Goal: Use online tool/utility

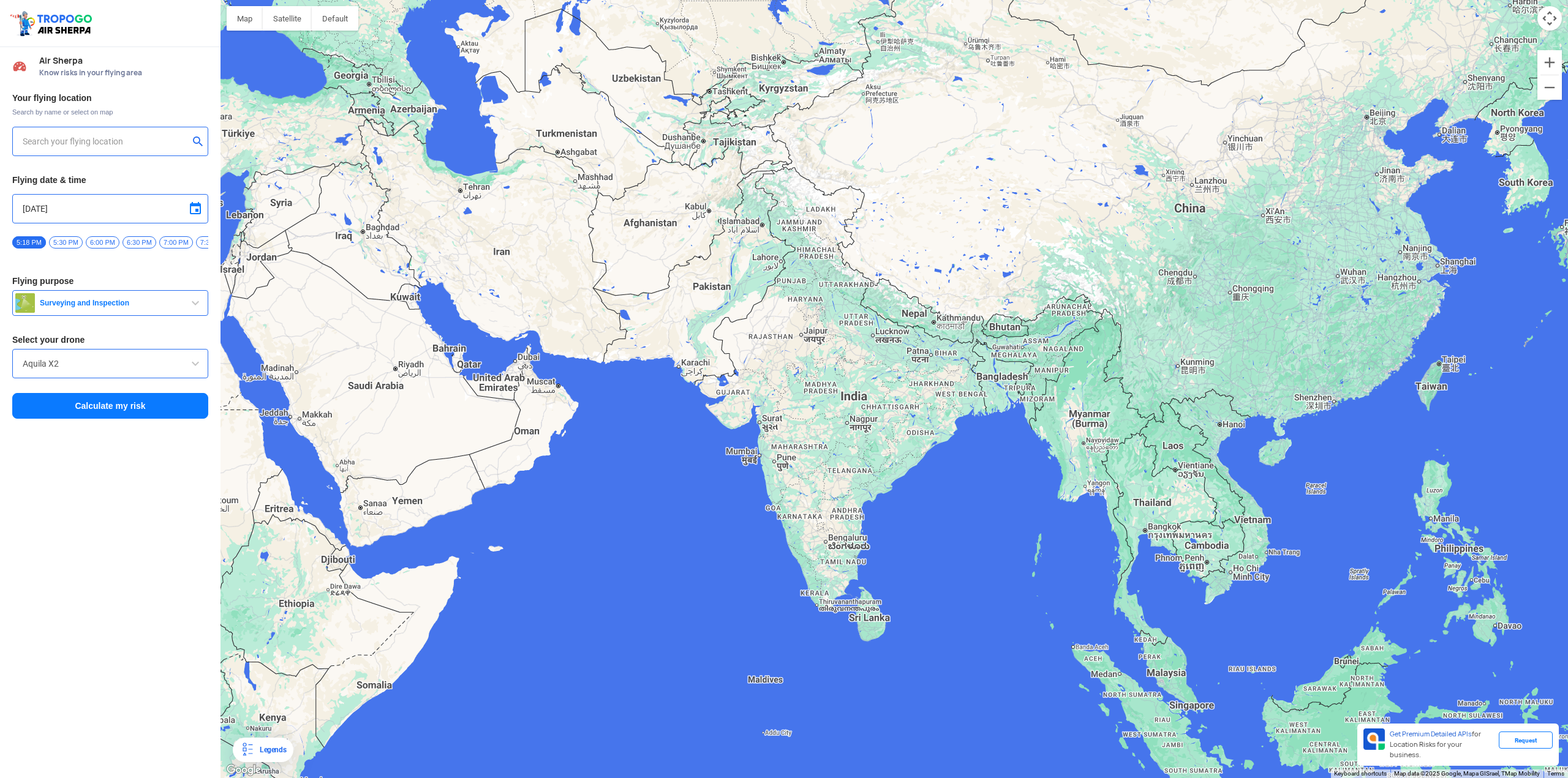
drag, startPoint x: 1019, startPoint y: 417, endPoint x: 851, endPoint y: 401, distance: 168.8
click at [851, 401] on div at bounding box center [894, 389] width 1347 height 778
type input "[STREET_ADDRESS]"
drag, startPoint x: 796, startPoint y: 413, endPoint x: 670, endPoint y: 391, distance: 127.9
click at [670, 391] on div at bounding box center [894, 389] width 1347 height 778
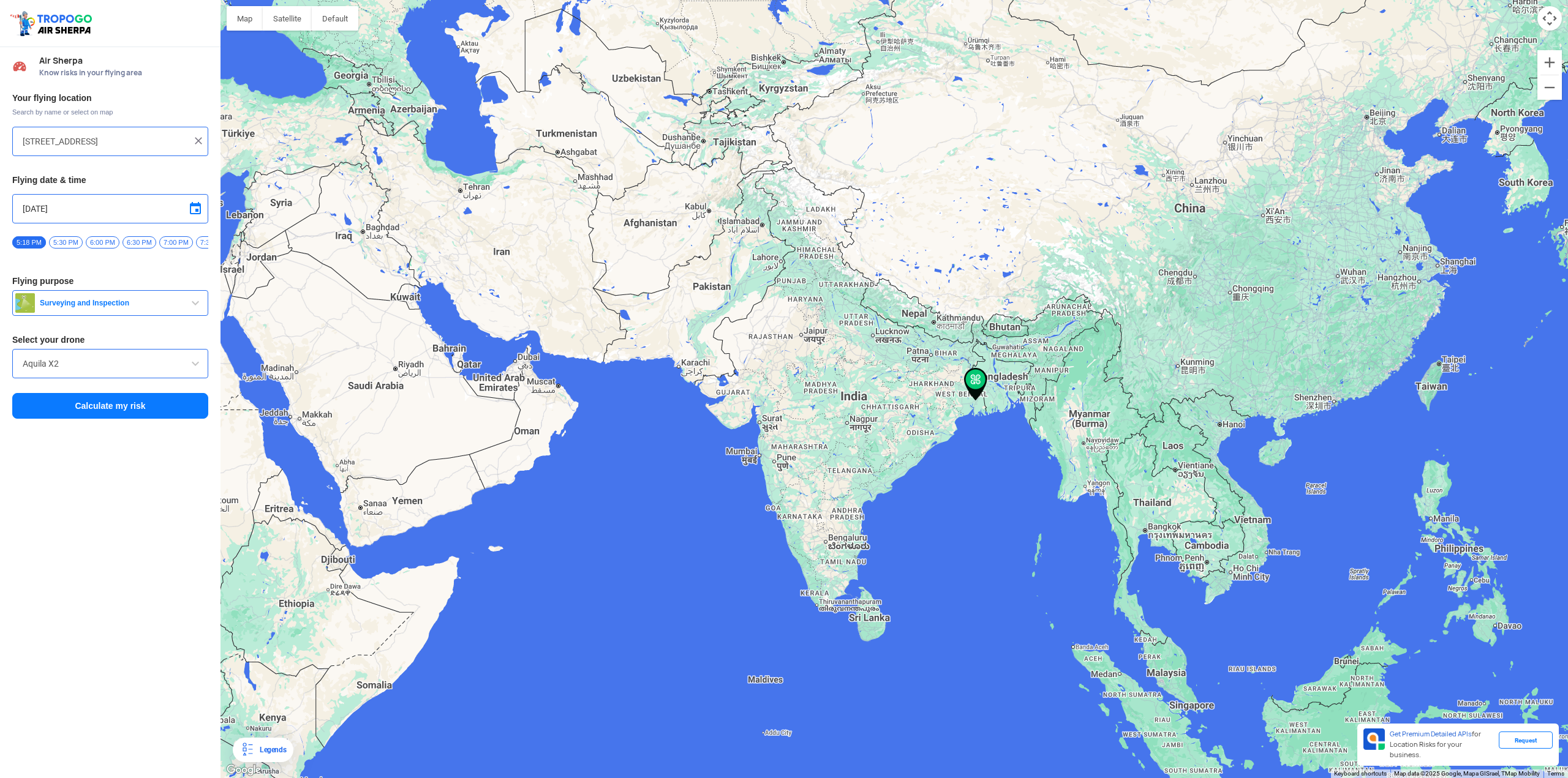
drag, startPoint x: 851, startPoint y: 425, endPoint x: 745, endPoint y: 407, distance: 107.5
click at [687, 404] on div at bounding box center [894, 389] width 1347 height 778
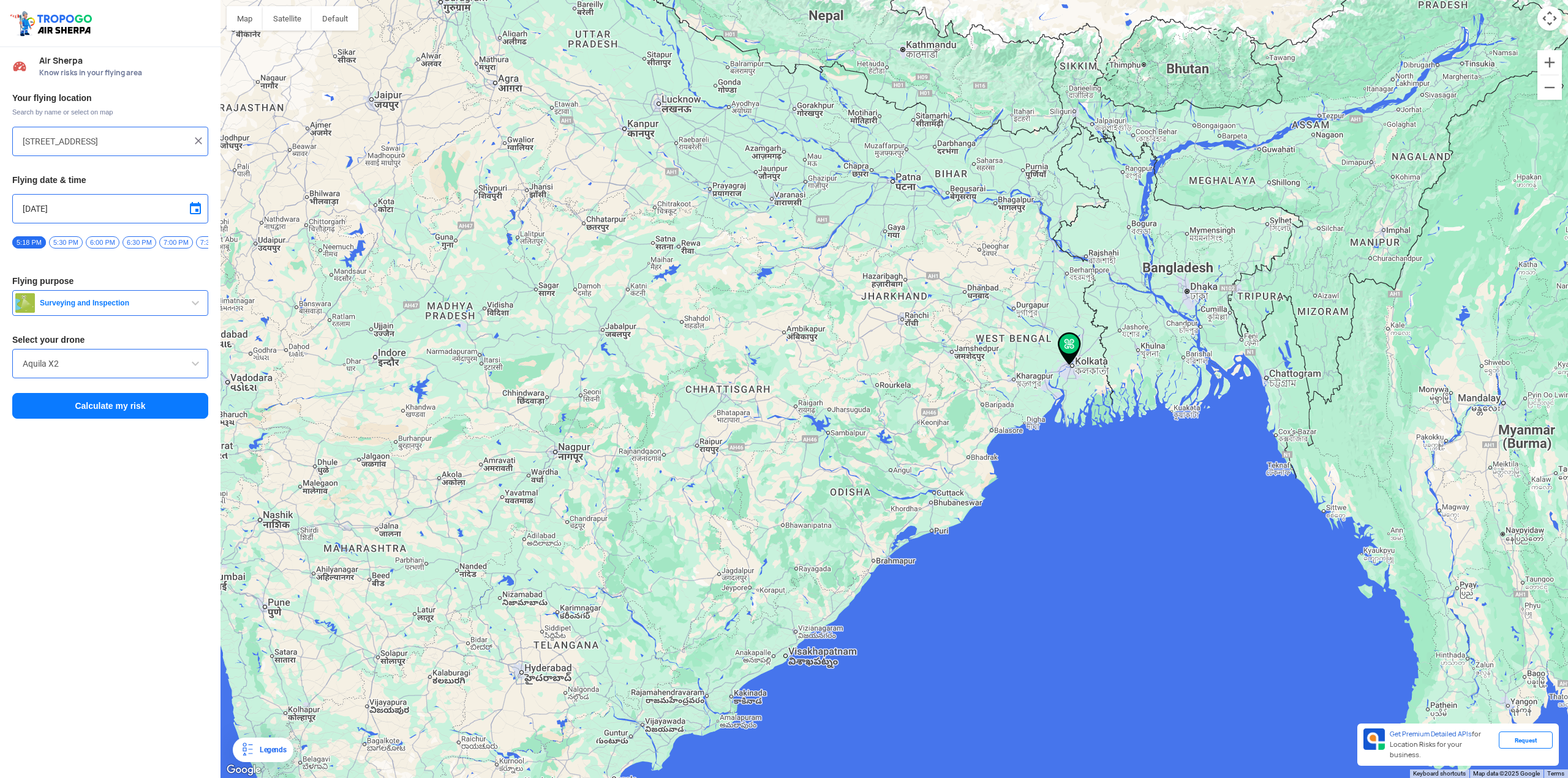
drag, startPoint x: 1144, startPoint y: 356, endPoint x: 1030, endPoint y: 371, distance: 115.0
click at [1033, 371] on div at bounding box center [894, 389] width 1347 height 778
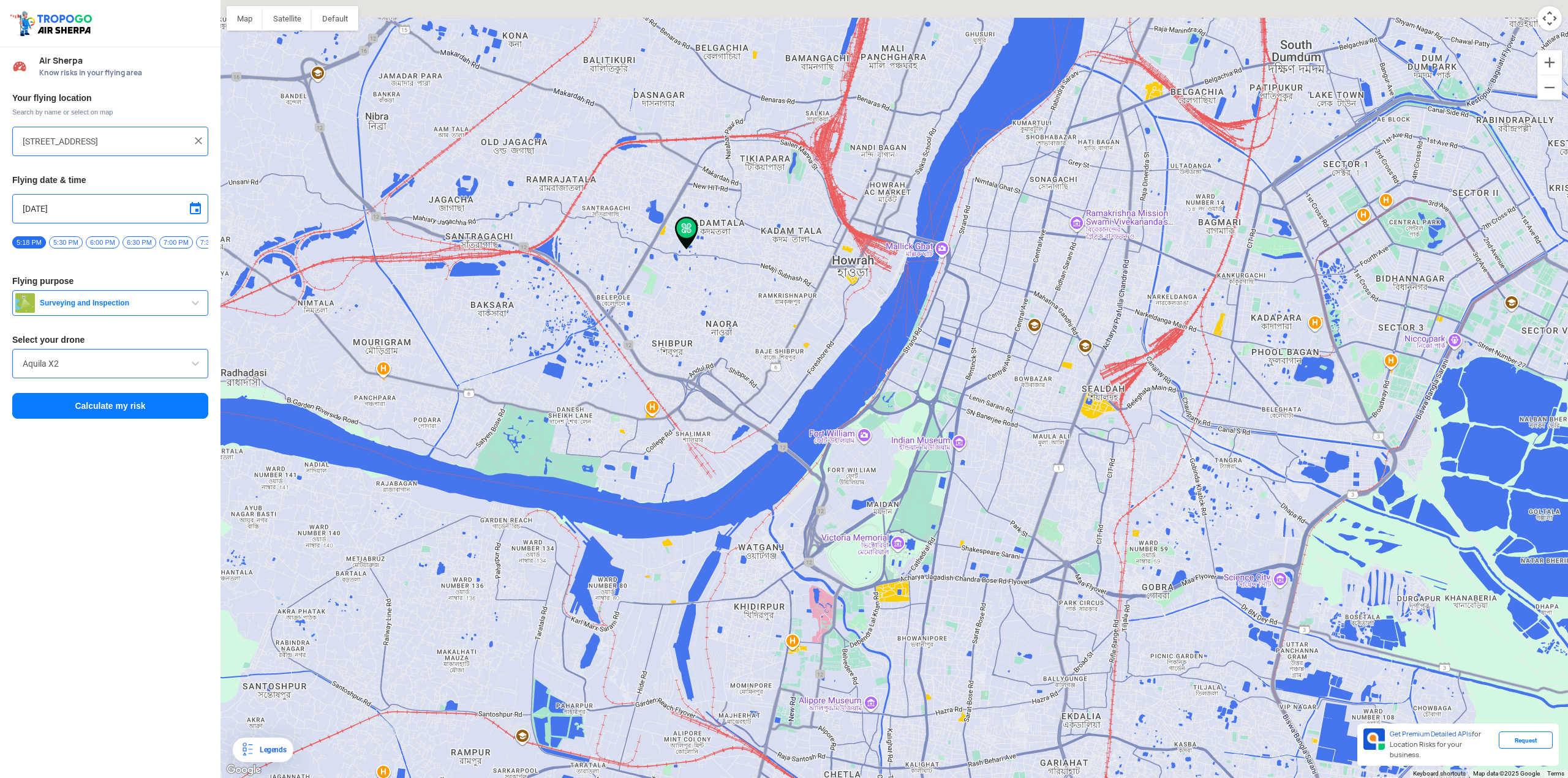
drag, startPoint x: 839, startPoint y: 289, endPoint x: 726, endPoint y: 279, distance: 113.4
click at [832, 409] on div at bounding box center [894, 389] width 1347 height 778
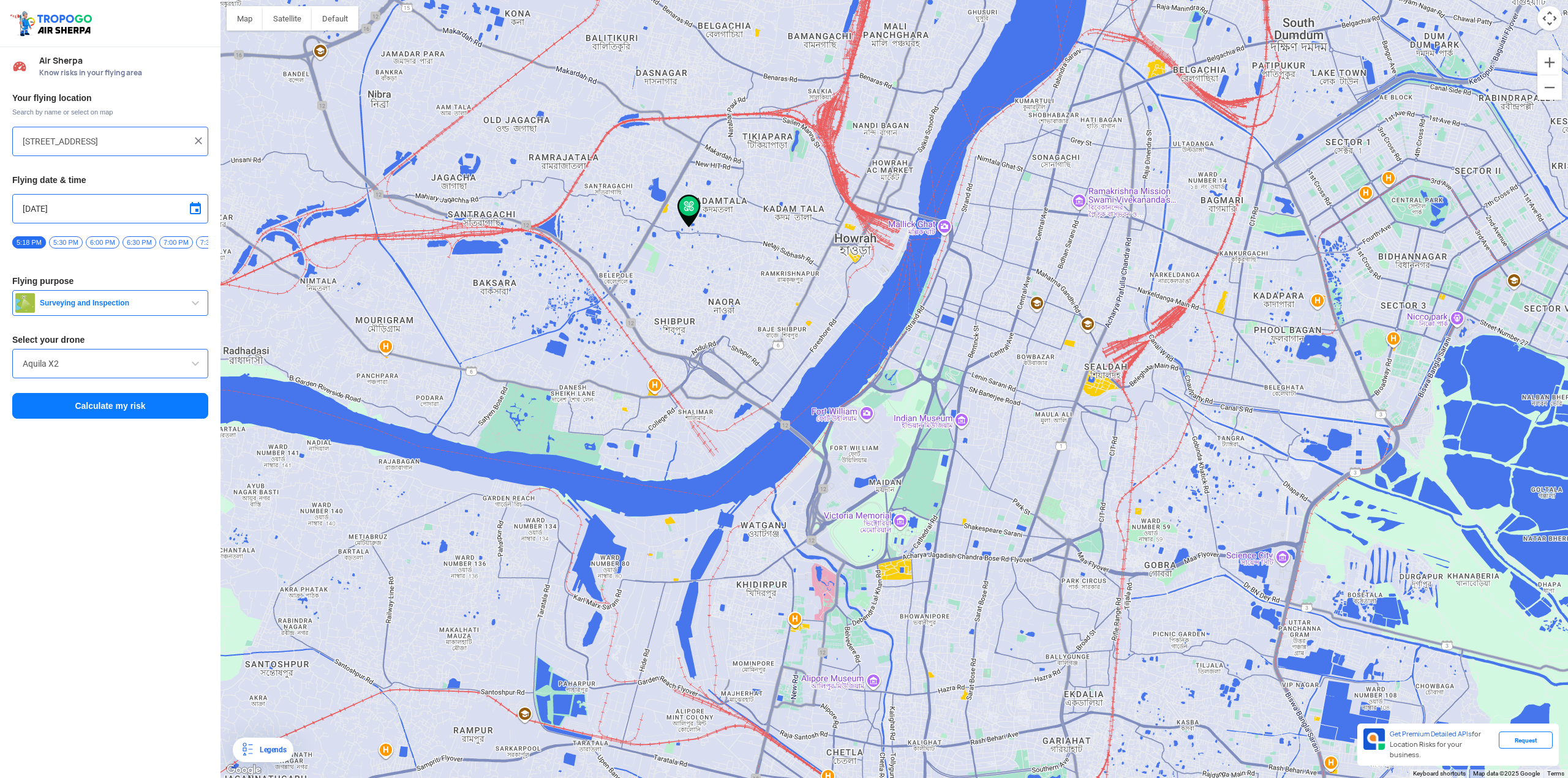
click at [687, 203] on img at bounding box center [689, 211] width 23 height 33
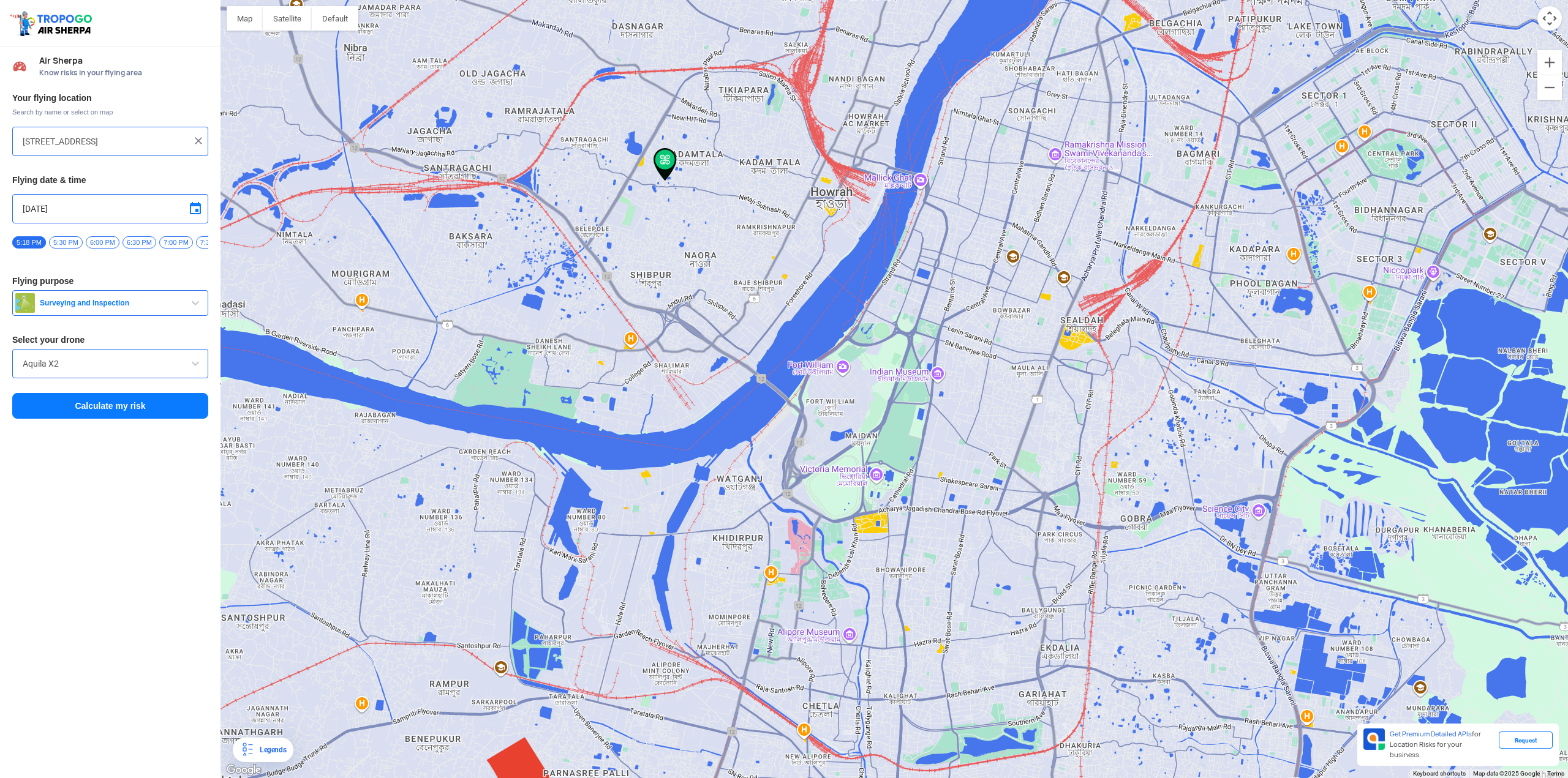
drag, startPoint x: 750, startPoint y: 348, endPoint x: 723, endPoint y: 295, distance: 59.5
click at [723, 295] on div at bounding box center [894, 389] width 1347 height 778
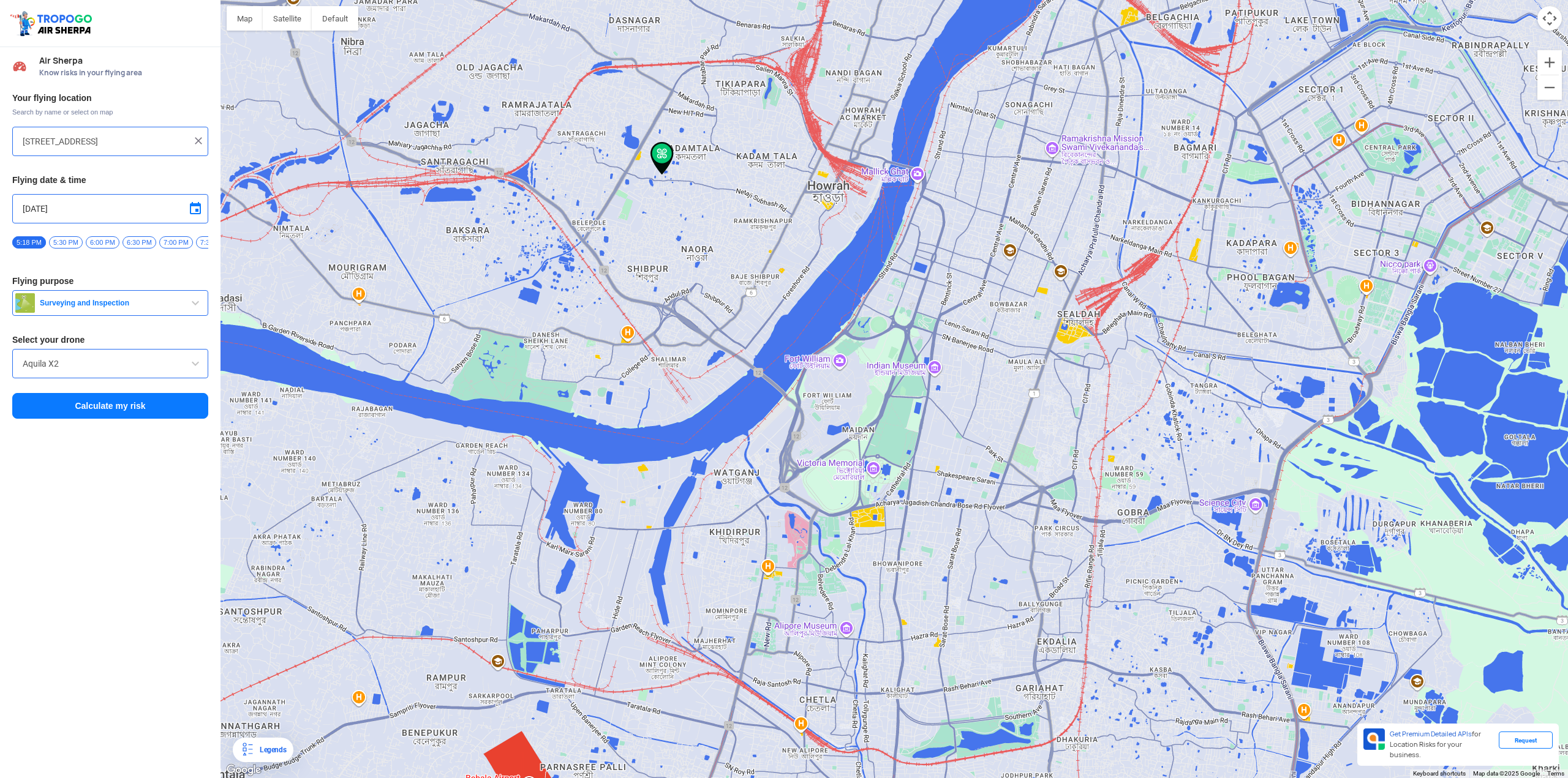
click at [69, 238] on span "5:30 PM" at bounding box center [66, 242] width 34 height 12
click at [38, 231] on div "Your flying location Search by name or select on map 31/10, 31/10, Bantra, [GEO…" at bounding box center [110, 256] width 220 height 340
click at [119, 358] on div "Aquila X2" at bounding box center [110, 363] width 196 height 29
click at [118, 363] on input "Aquila X2" at bounding box center [110, 363] width 176 height 15
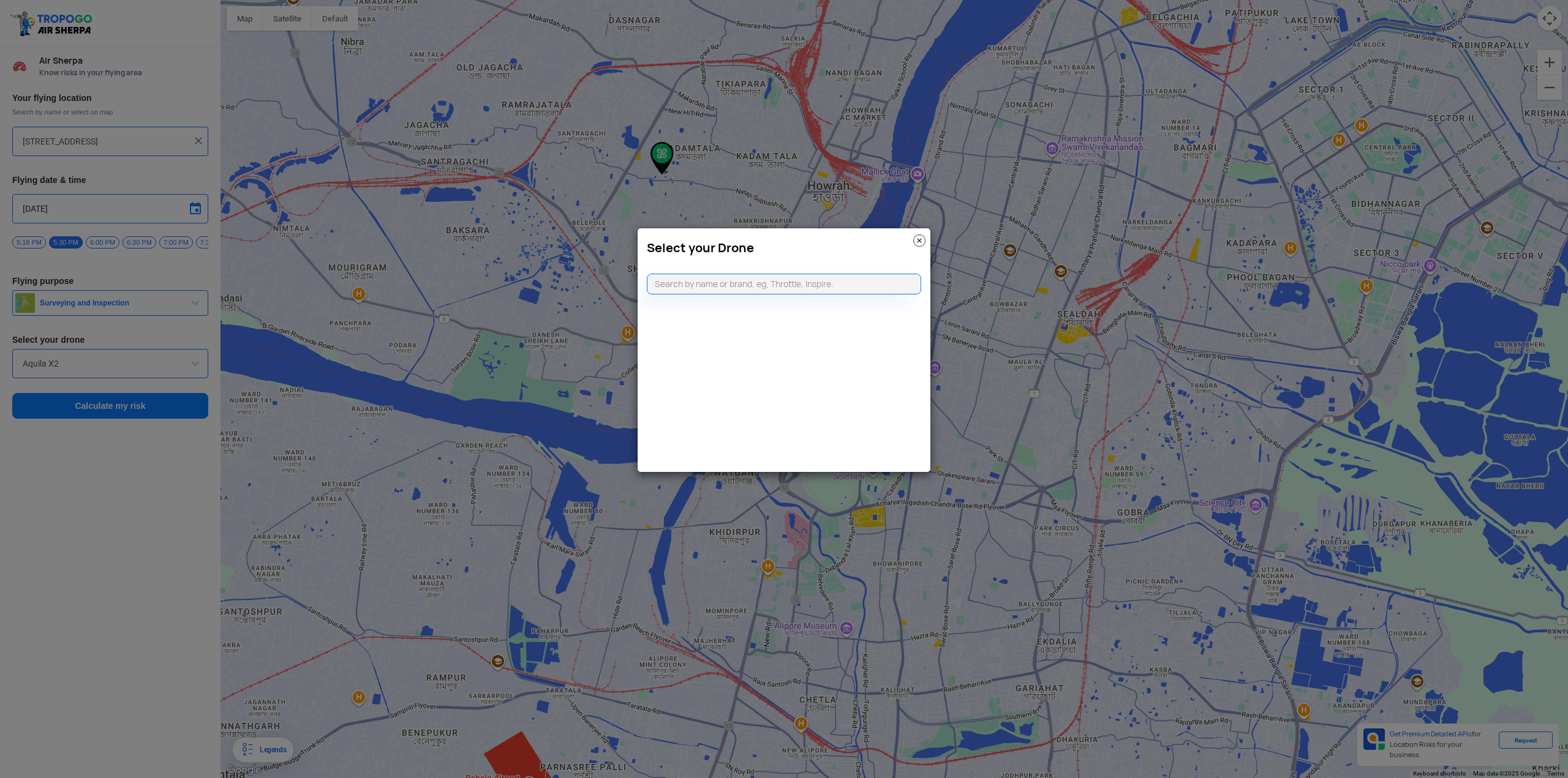
click at [917, 239] on img at bounding box center [919, 241] width 12 height 12
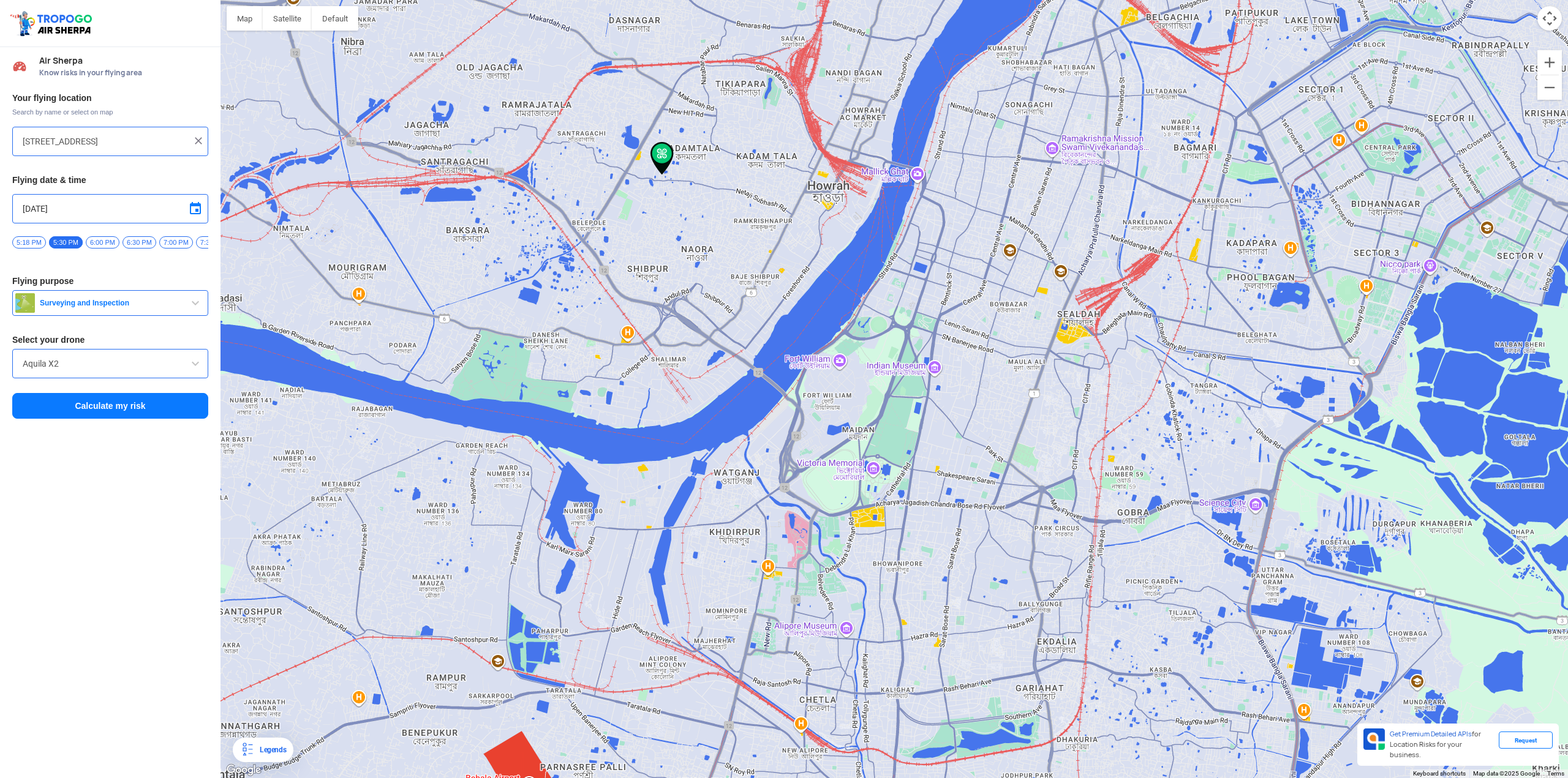
click at [99, 406] on button "Calculate my risk" at bounding box center [110, 406] width 196 height 26
